Goal: Information Seeking & Learning: Learn about a topic

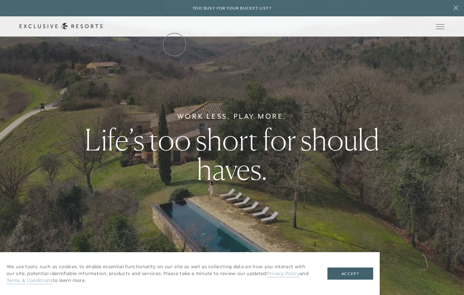
click at [0, 0] on link "The Collection" at bounding box center [0, 0] width 0 height 0
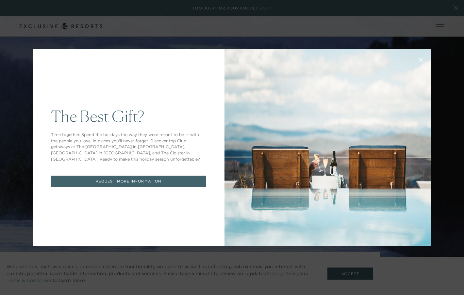
click at [421, 60] on icon at bounding box center [421, 60] width 4 height 4
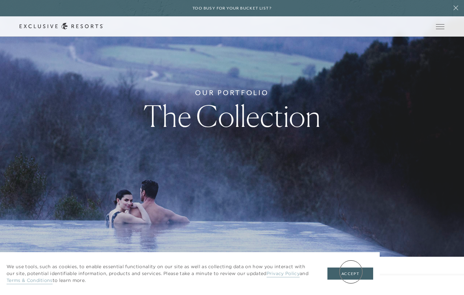
click at [351, 272] on button "Accept" at bounding box center [350, 273] width 46 height 12
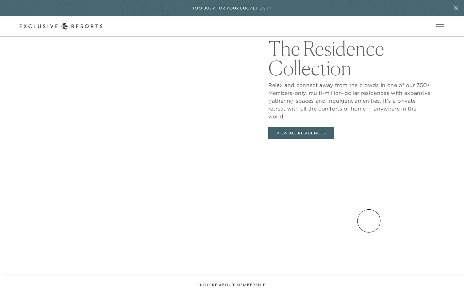
scroll to position [748, 0]
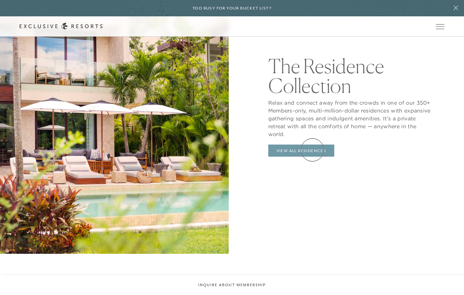
click at [312, 150] on link "View All Residences" at bounding box center [301, 150] width 66 height 12
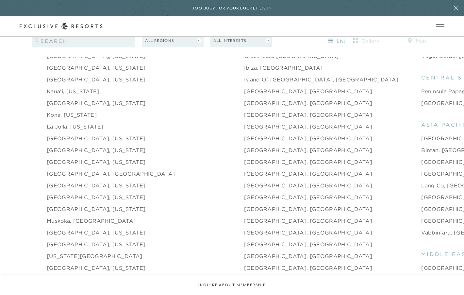
click at [73, 252] on link "[US_STATE][GEOGRAPHIC_DATA]" at bounding box center [95, 256] width 96 height 8
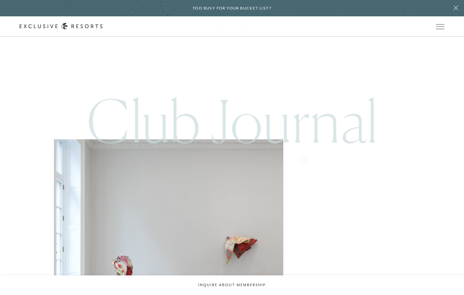
scroll to position [2487, 0]
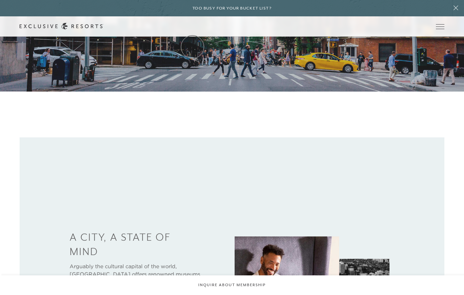
click at [0, 0] on link "The Collection" at bounding box center [0, 0] width 0 height 0
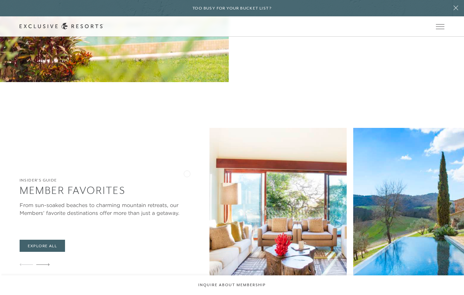
scroll to position [920, 0]
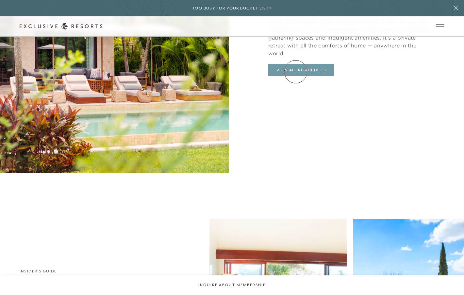
click at [296, 72] on link "View All Residences" at bounding box center [301, 70] width 66 height 12
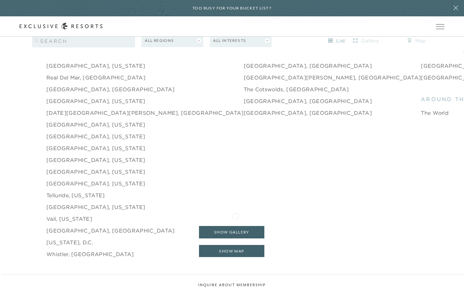
scroll to position [1034, 0]
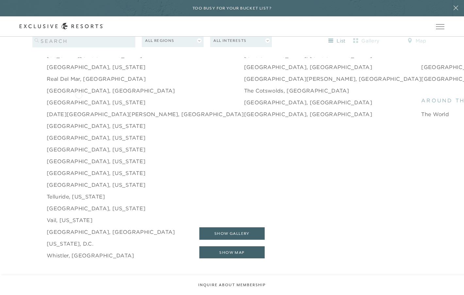
click at [79, 98] on link "[GEOGRAPHIC_DATA], [US_STATE]" at bounding box center [96, 102] width 99 height 8
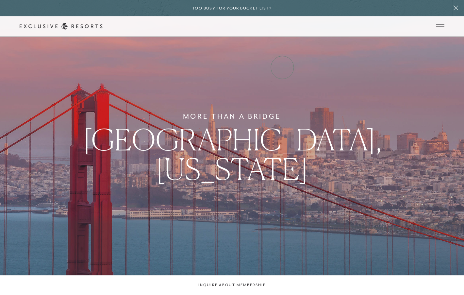
click at [0, 0] on link "VIP Benefits" at bounding box center [0, 0] width 0 height 0
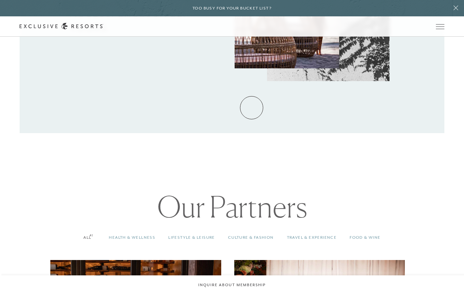
scroll to position [426, 0]
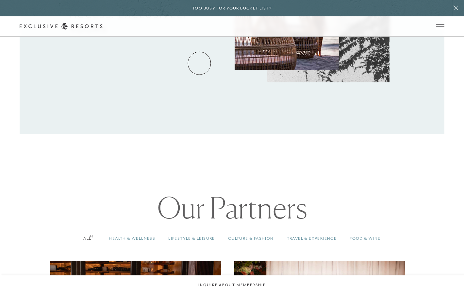
click at [0, 0] on link "How it works" at bounding box center [0, 0] width 0 height 0
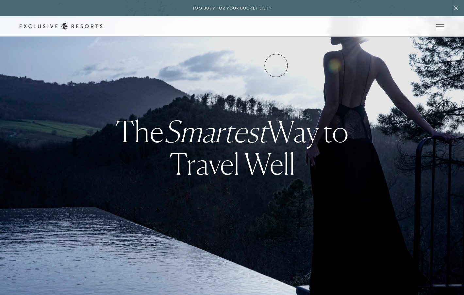
click at [0, 0] on link "VIP Benefits" at bounding box center [0, 0] width 0 height 0
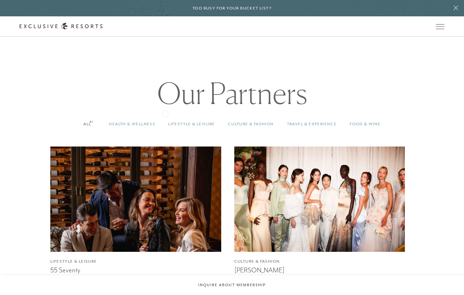
scroll to position [551, 0]
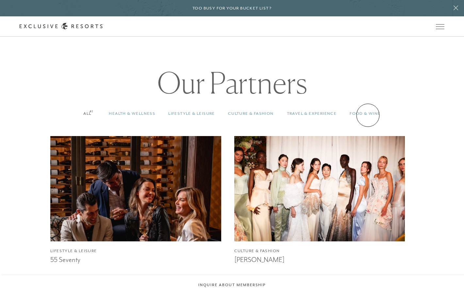
click at [368, 115] on link "Food & Wine 41" at bounding box center [365, 113] width 44 height 19
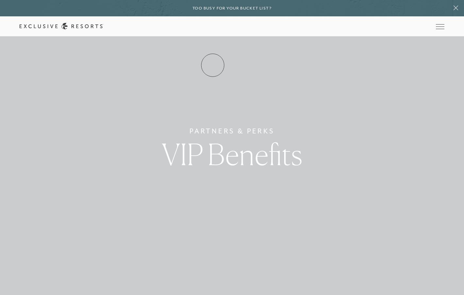
click at [0, 0] on link "How it works" at bounding box center [0, 0] width 0 height 0
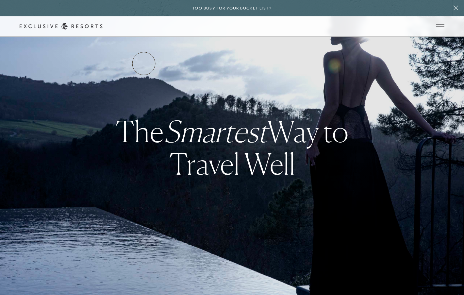
click at [0, 0] on link "Services & Standards" at bounding box center [0, 0] width 0 height 0
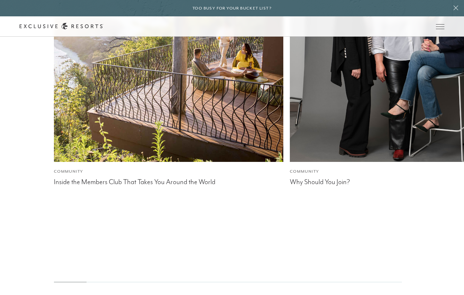
scroll to position [1972, 0]
